Goal: Navigation & Orientation: Find specific page/section

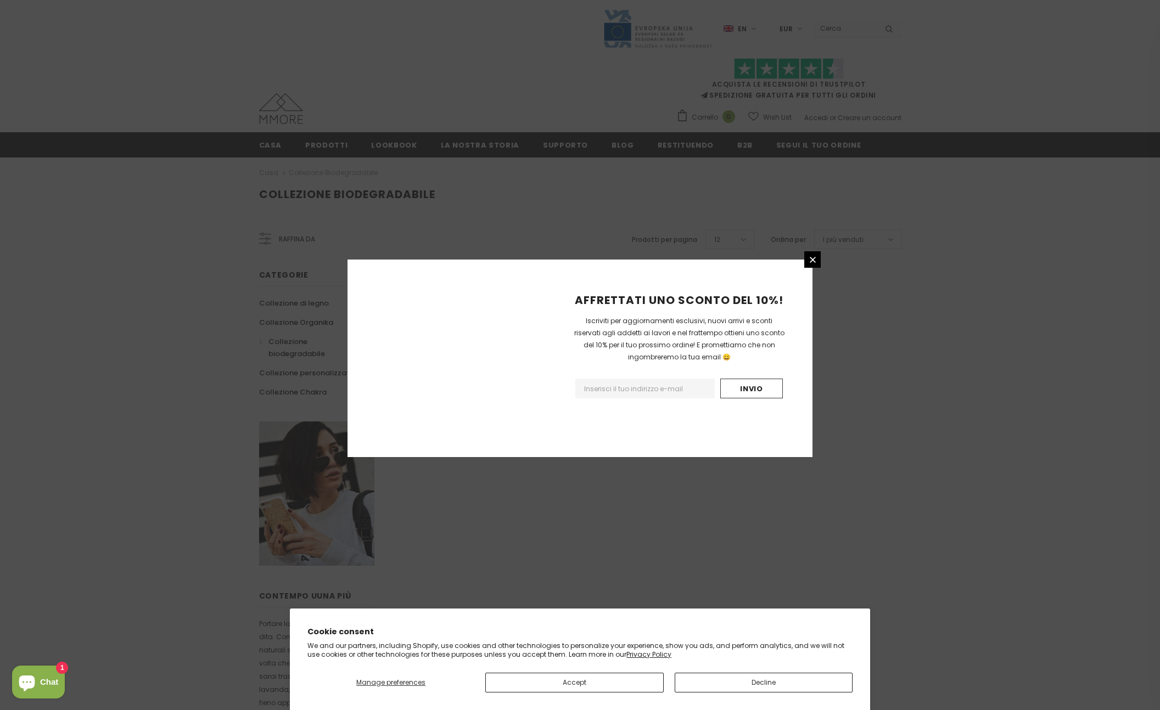
scroll to position [412, 0]
